Goal: Task Accomplishment & Management: Manage account settings

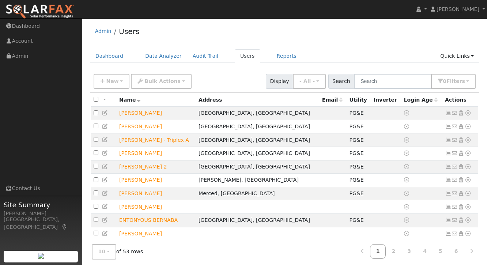
click at [239, 75] on div "New Add User Quick Add Quick Connect Quick Convert Lead Bulk Actions Send Email…" at bounding box center [284, 80] width 385 height 18
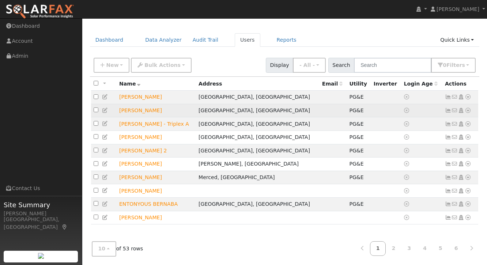
scroll to position [8, 0]
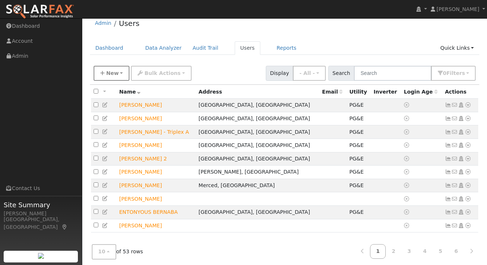
click at [119, 75] on button "New" at bounding box center [112, 73] width 36 height 15
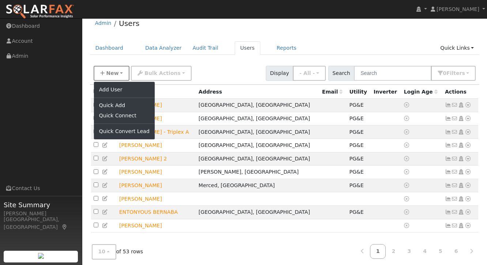
click at [119, 75] on button "New" at bounding box center [112, 73] width 36 height 15
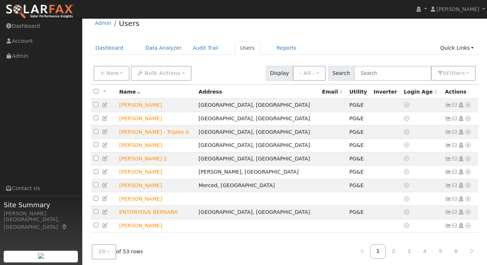
click at [216, 66] on div "New Add User Quick Add Quick Connect Quick Convert Lead Bulk Actions Send Email…" at bounding box center [284, 72] width 385 height 18
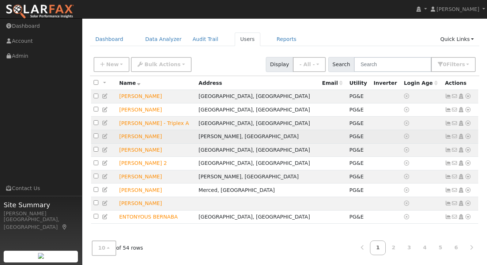
scroll to position [16, 0]
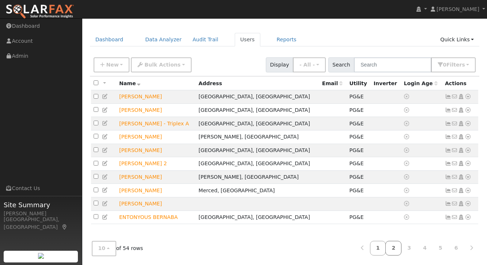
click at [397, 251] on link "2" at bounding box center [394, 248] width 16 height 14
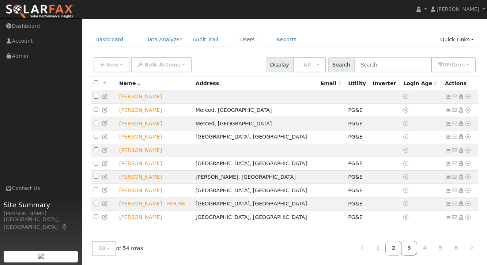
click at [410, 250] on link "3" at bounding box center [409, 248] width 16 height 14
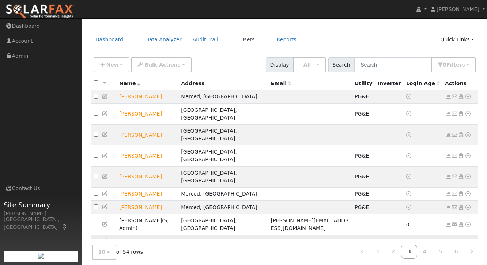
click at [469, 239] on icon at bounding box center [468, 241] width 7 height 5
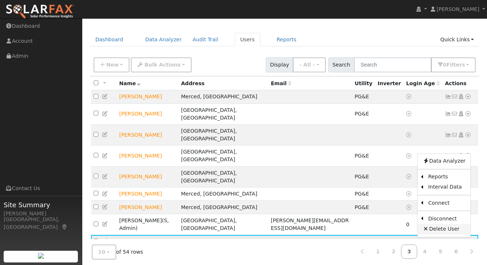
click at [455, 224] on link "Delete User" at bounding box center [444, 229] width 53 height 10
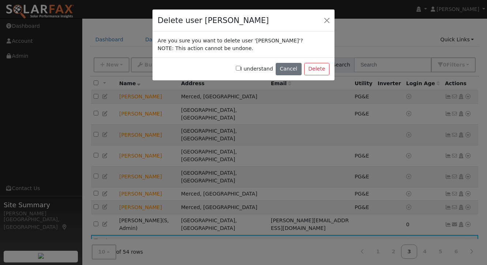
click at [260, 68] on label "I understand" at bounding box center [254, 69] width 37 height 8
click at [241, 68] on input "I understand" at bounding box center [238, 68] width 5 height 5
checkbox input "true"
click at [314, 71] on button "Delete" at bounding box center [316, 69] width 25 height 12
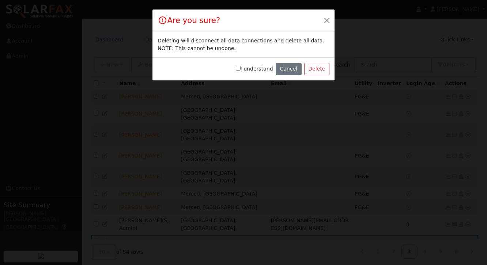
click at [267, 70] on label "I understand" at bounding box center [254, 69] width 37 height 8
click at [241, 70] on input "I understand" at bounding box center [238, 68] width 5 height 5
checkbox input "true"
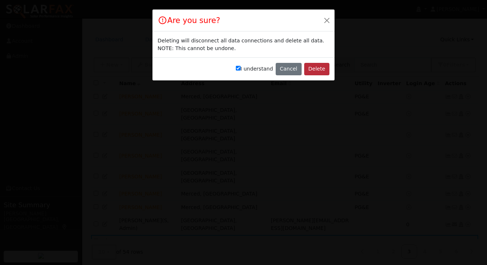
click at [318, 72] on button "Delete" at bounding box center [316, 69] width 25 height 12
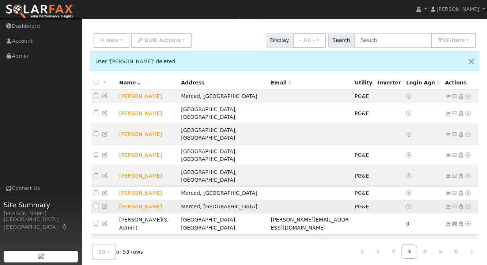
scroll to position [41, 0]
click at [449, 205] on icon at bounding box center [448, 207] width 7 height 5
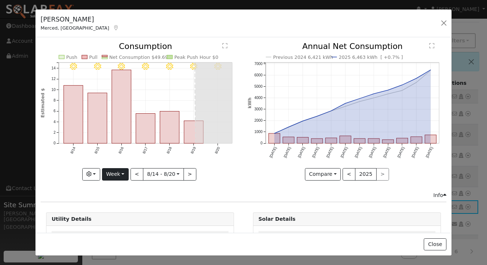
click at [112, 176] on button "Week" at bounding box center [115, 174] width 27 height 12
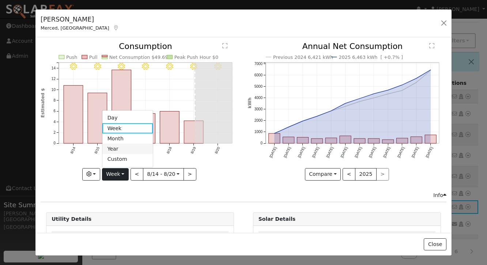
click at [123, 151] on link "Year" at bounding box center [127, 149] width 51 height 10
type input "[DATE]"
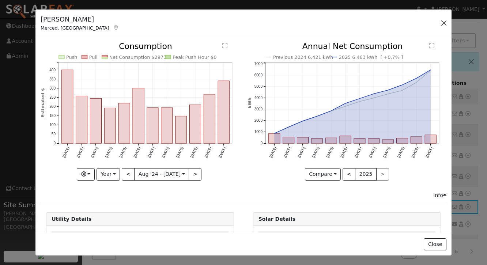
click at [444, 23] on button "button" at bounding box center [444, 23] width 10 height 10
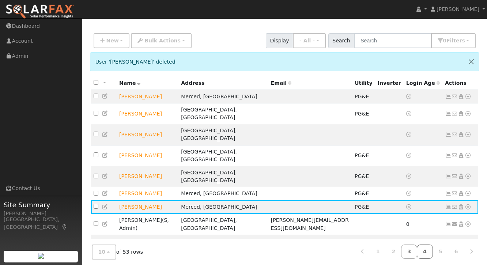
click at [423, 250] on link "4" at bounding box center [425, 252] width 16 height 14
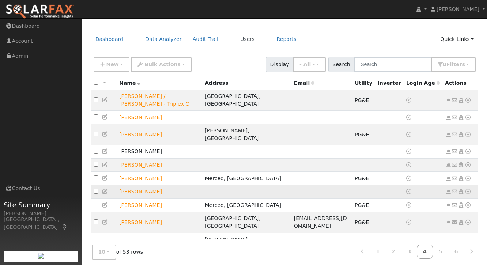
scroll to position [16, 0]
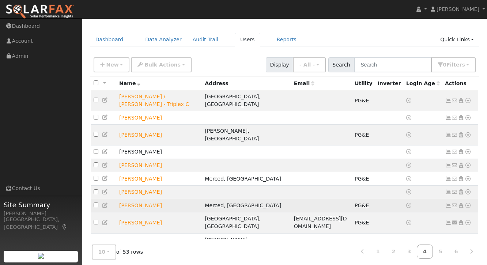
click at [450, 203] on icon at bounding box center [448, 205] width 7 height 5
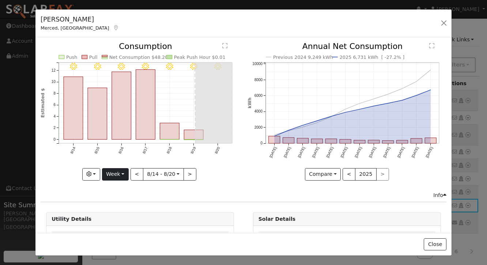
click at [121, 174] on button "Week" at bounding box center [115, 174] width 27 height 12
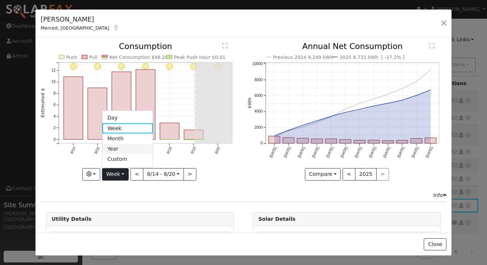
click at [119, 149] on link "Year" at bounding box center [127, 149] width 51 height 10
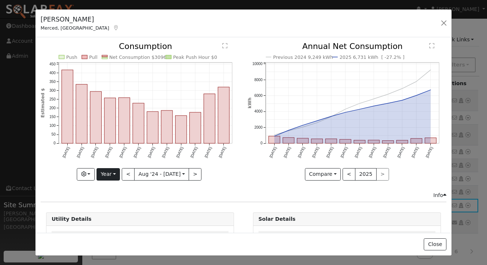
click at [112, 178] on button "Year" at bounding box center [108, 174] width 23 height 12
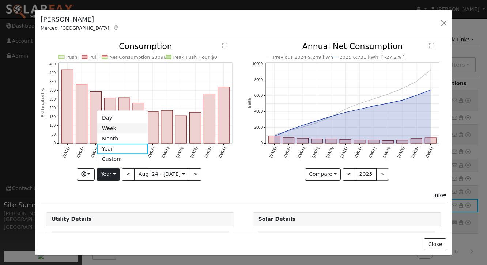
click at [120, 130] on link "Week" at bounding box center [122, 128] width 51 height 10
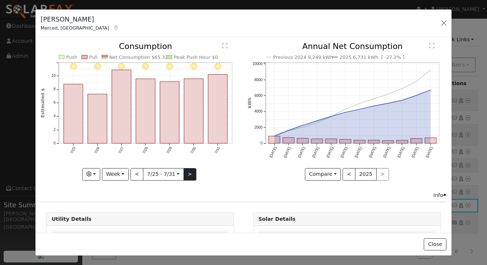
click at [187, 175] on button ">" at bounding box center [190, 174] width 13 height 12
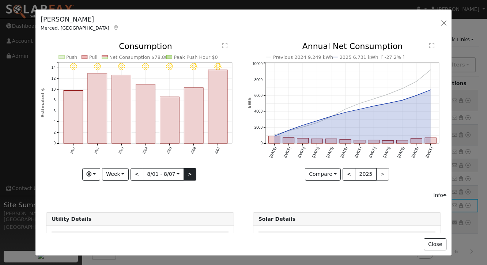
click at [188, 174] on button ">" at bounding box center [190, 174] width 13 height 12
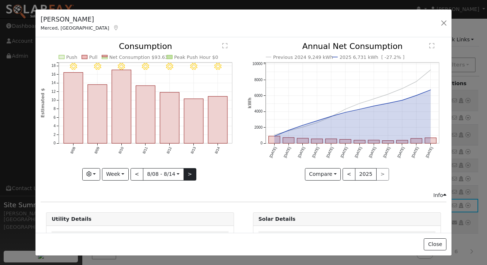
click at [188, 174] on button ">" at bounding box center [190, 174] width 13 height 12
type input "[DATE]"
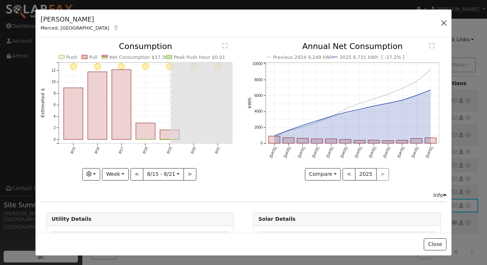
click at [444, 23] on button "button" at bounding box center [444, 23] width 10 height 10
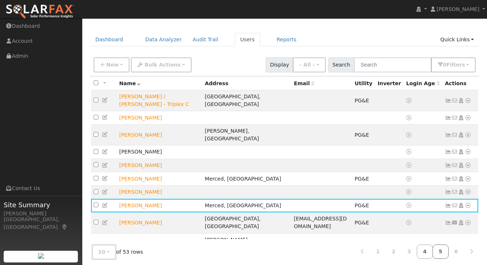
click at [440, 248] on link "5" at bounding box center [441, 252] width 16 height 14
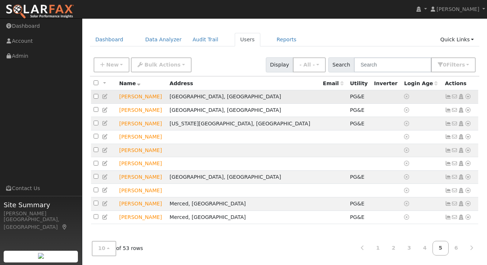
click at [469, 98] on icon at bounding box center [468, 96] width 7 height 5
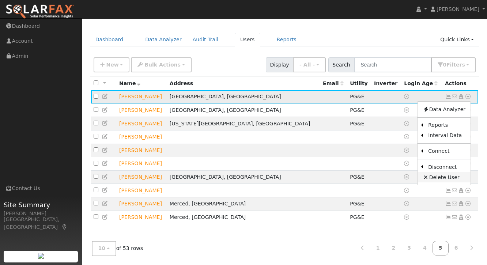
click at [450, 179] on link "Delete User" at bounding box center [444, 177] width 53 height 10
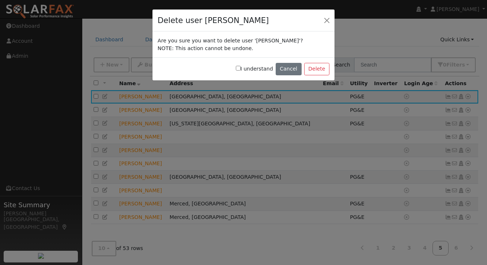
click at [241, 70] on input "I understand" at bounding box center [238, 68] width 5 height 5
checkbox input "true"
click at [318, 72] on button "Delete" at bounding box center [316, 69] width 25 height 12
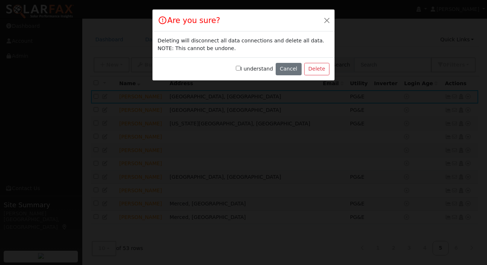
click at [259, 66] on label "I understand" at bounding box center [254, 69] width 37 height 8
click at [241, 66] on input "I understand" at bounding box center [238, 68] width 5 height 5
checkbox input "true"
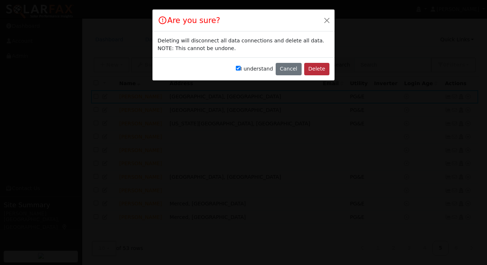
click at [315, 68] on button "Delete" at bounding box center [316, 69] width 25 height 12
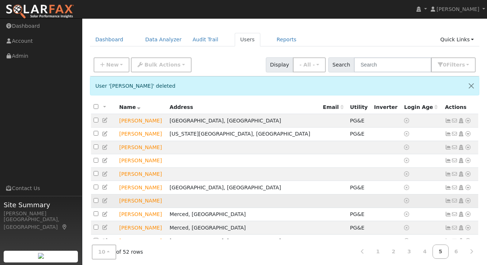
click at [468, 203] on icon at bounding box center [468, 200] width 7 height 5
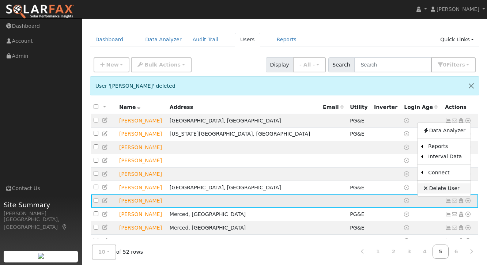
click at [455, 193] on link "Delete User" at bounding box center [444, 189] width 53 height 10
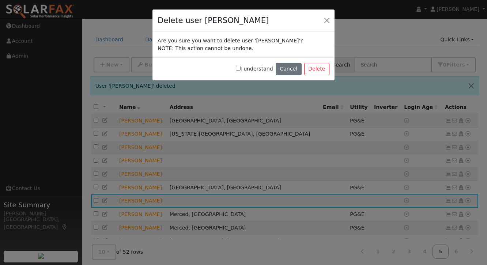
click at [252, 70] on label "I understand" at bounding box center [254, 69] width 37 height 8
click at [241, 70] on input "I understand" at bounding box center [238, 68] width 5 height 5
checkbox input "true"
click at [320, 73] on button "Delete" at bounding box center [316, 69] width 25 height 12
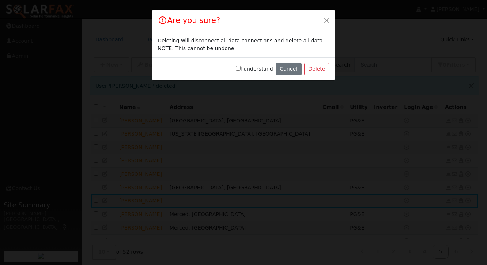
click at [265, 71] on label "I understand" at bounding box center [254, 69] width 37 height 8
click at [241, 71] on input "I understand" at bounding box center [238, 68] width 5 height 5
checkbox input "true"
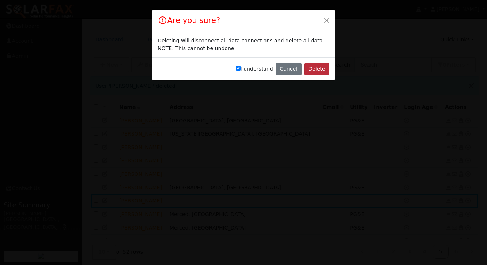
click at [315, 70] on button "Delete" at bounding box center [316, 69] width 25 height 12
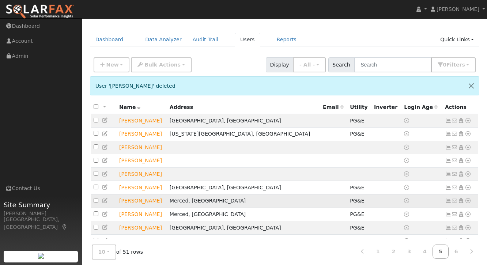
click at [450, 203] on icon at bounding box center [448, 200] width 7 height 5
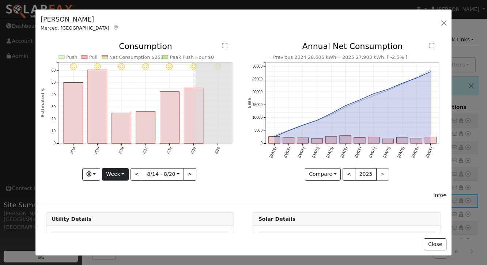
click at [115, 177] on button "Week" at bounding box center [115, 174] width 27 height 12
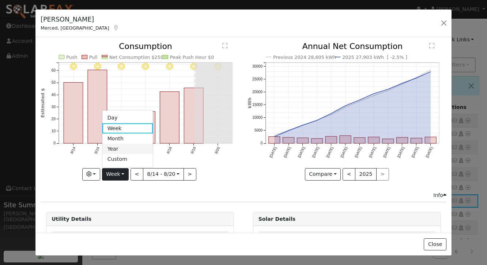
click at [121, 149] on link "Year" at bounding box center [127, 149] width 51 height 10
type input "[DATE]"
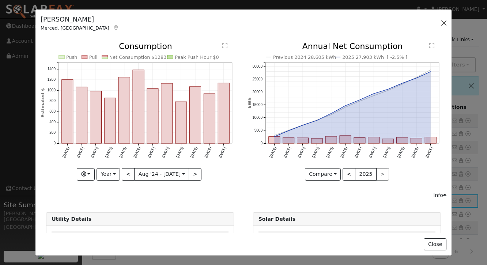
click at [444, 25] on button "button" at bounding box center [444, 23] width 10 height 10
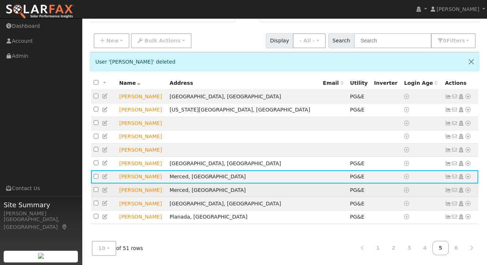
scroll to position [41, 0]
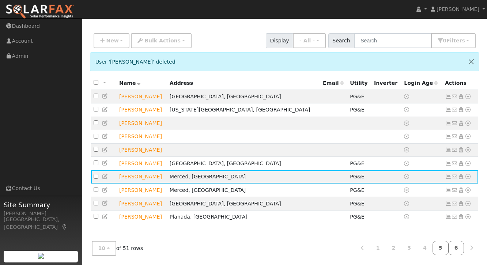
click at [459, 248] on link "6" at bounding box center [457, 248] width 16 height 14
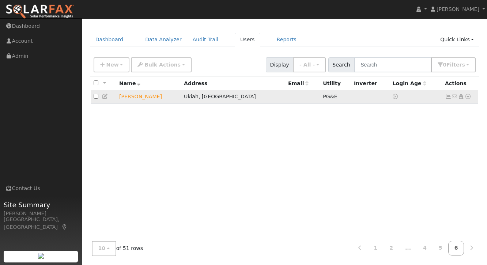
click at [447, 98] on icon at bounding box center [448, 96] width 7 height 5
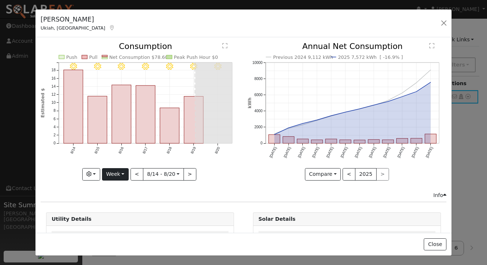
click at [121, 173] on button "Week" at bounding box center [115, 174] width 27 height 12
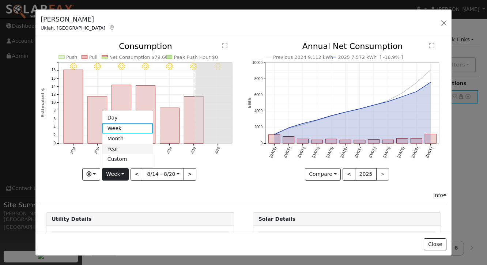
click at [127, 151] on link "Year" at bounding box center [127, 149] width 51 height 10
type input "[DATE]"
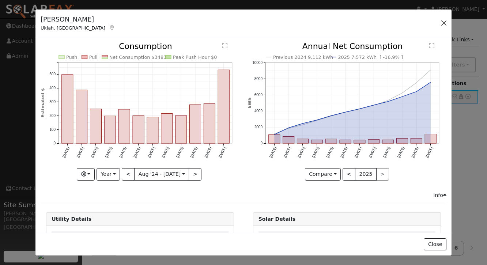
click at [445, 23] on button "button" at bounding box center [444, 23] width 10 height 10
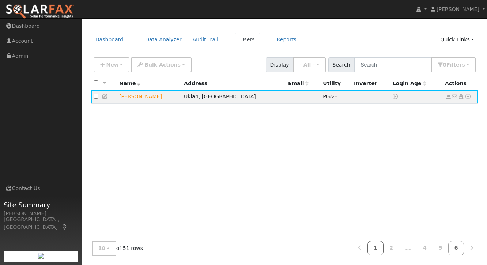
click at [380, 250] on link "1" at bounding box center [376, 248] width 16 height 14
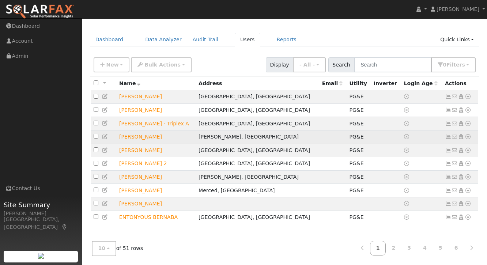
click at [449, 138] on icon at bounding box center [448, 136] width 7 height 5
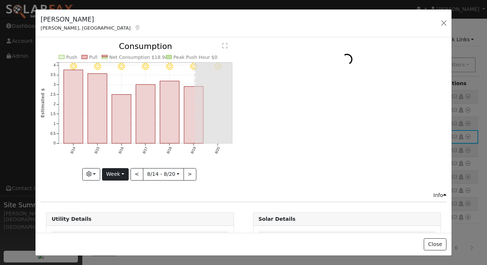
click at [114, 176] on button "Week" at bounding box center [115, 174] width 27 height 12
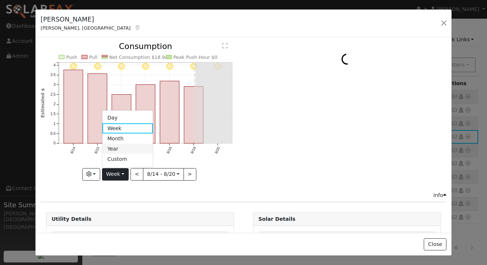
click at [120, 148] on link "Year" at bounding box center [127, 149] width 51 height 10
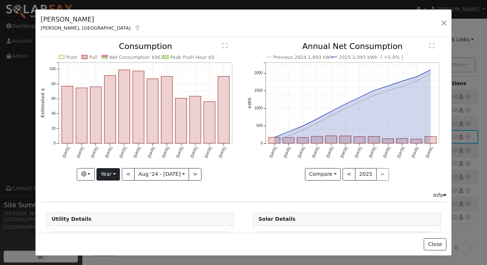
click at [106, 177] on button "Year" at bounding box center [108, 174] width 23 height 12
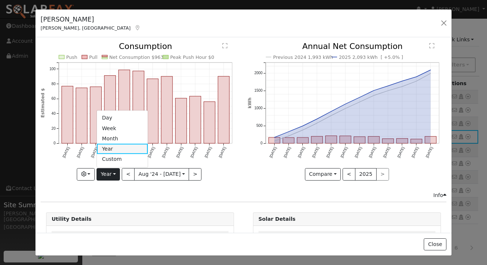
click at [115, 147] on link "Year" at bounding box center [122, 149] width 51 height 10
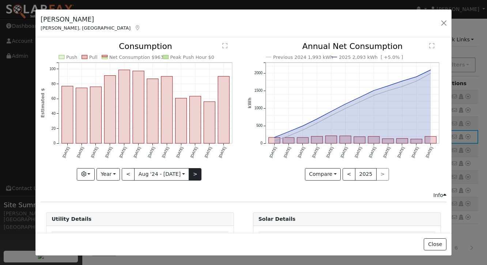
click at [197, 176] on button ">" at bounding box center [195, 174] width 13 height 12
type input "[DATE]"
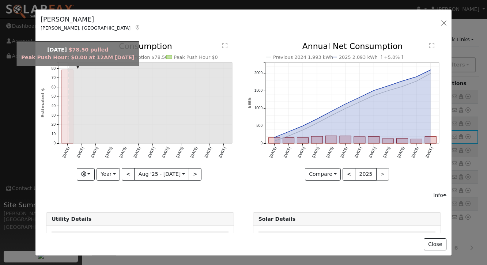
click at [64, 111] on rect "onclick=""" at bounding box center [67, 107] width 11 height 74
